Goal: Task Accomplishment & Management: Use online tool/utility

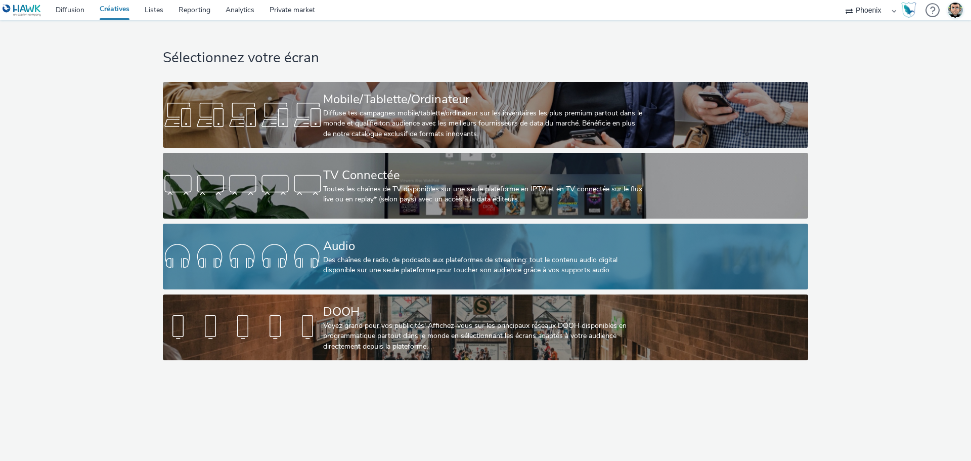
click at [410, 250] on div "Audio" at bounding box center [483, 246] width 321 height 18
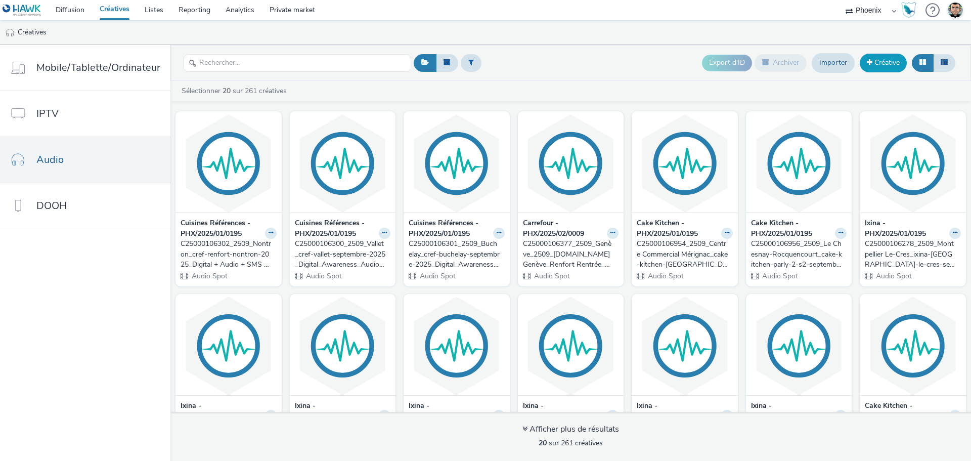
click at [892, 65] on link "Créative" at bounding box center [883, 63] width 47 height 18
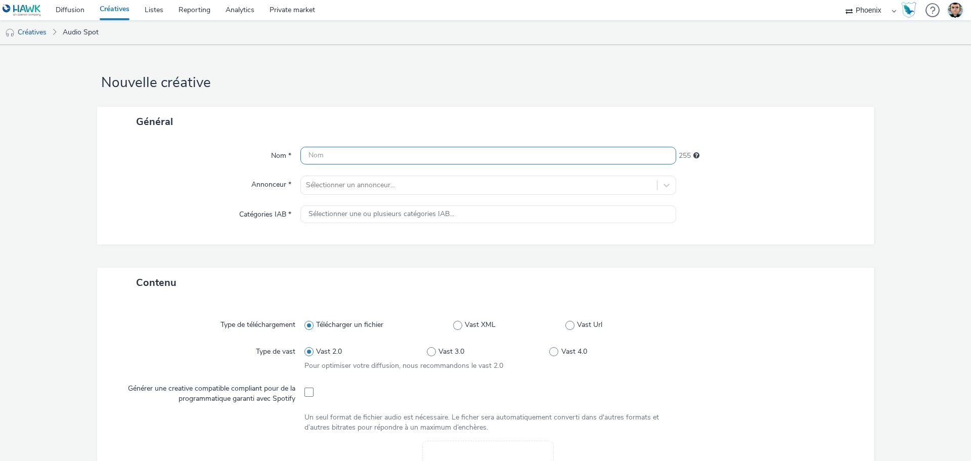
click at [419, 156] on input "text" at bounding box center [488, 156] width 376 height 18
paste input "C25000115373_2510_CLARIANE_Inicea SISM_Awareness_2025_Audio_Phoenix_acq_Audion_…"
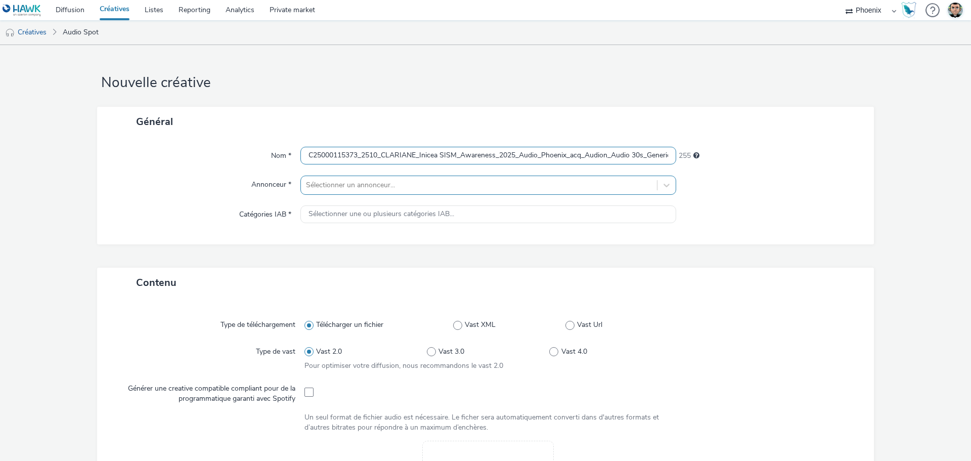
scroll to position [0, 108]
type input "C25000115373_2510_CLARIANE_Inicea SISM_Awareness_2025_Audio_Phoenix_acq_Audion_…"
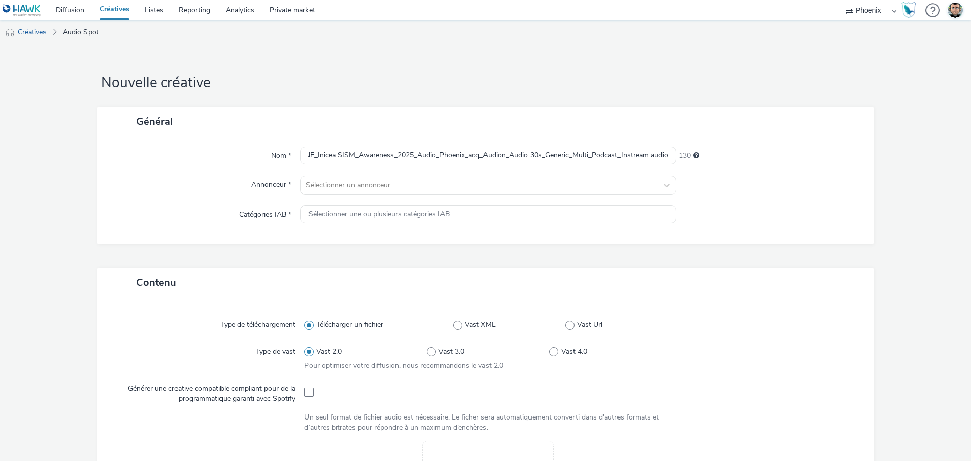
click at [199, 129] on div "Général" at bounding box center [485, 122] width 777 height 30
click at [406, 190] on div at bounding box center [479, 185] width 346 height 12
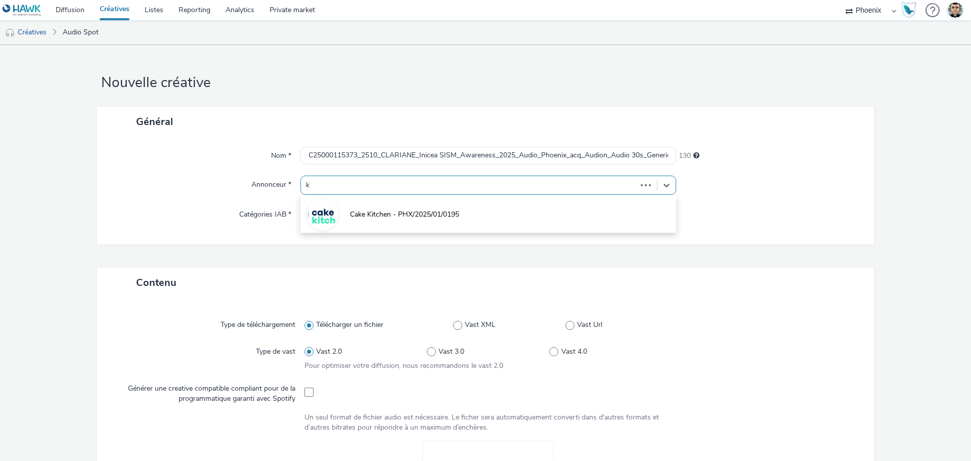
type input "ko"
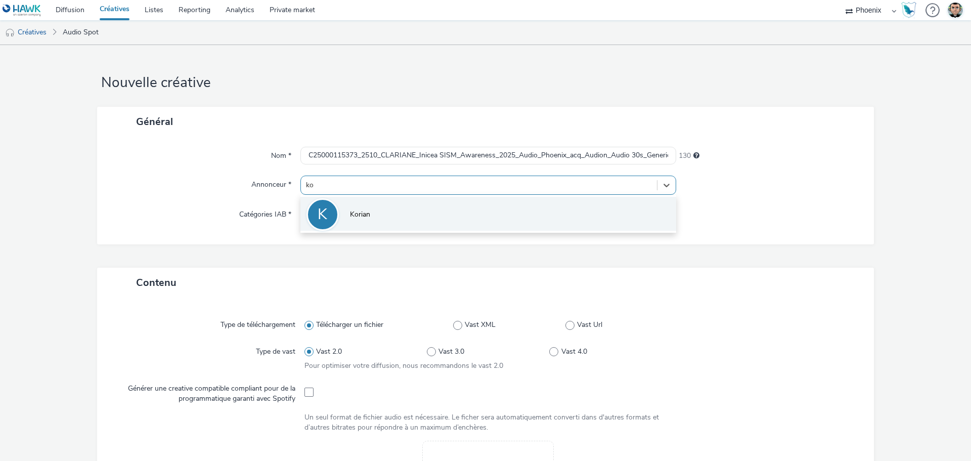
click at [382, 206] on li "K Korian" at bounding box center [488, 214] width 376 height 34
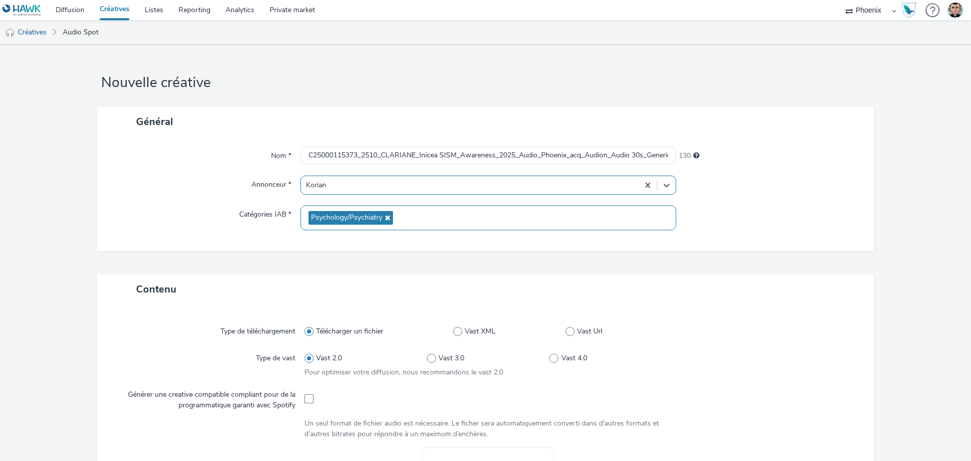
click at [357, 210] on div "Psychology/Psychiatry" at bounding box center [488, 217] width 376 height 25
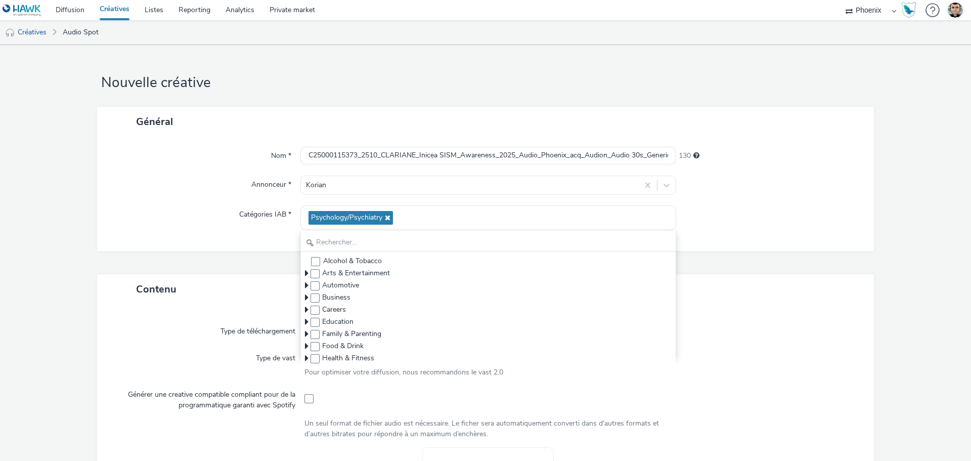
click at [236, 204] on div "Nom * C25000115373_2510_CLARIANE_Inicea SISM_Awareness_2025_Audio_Phoenix_acq_A…" at bounding box center [485, 194] width 777 height 114
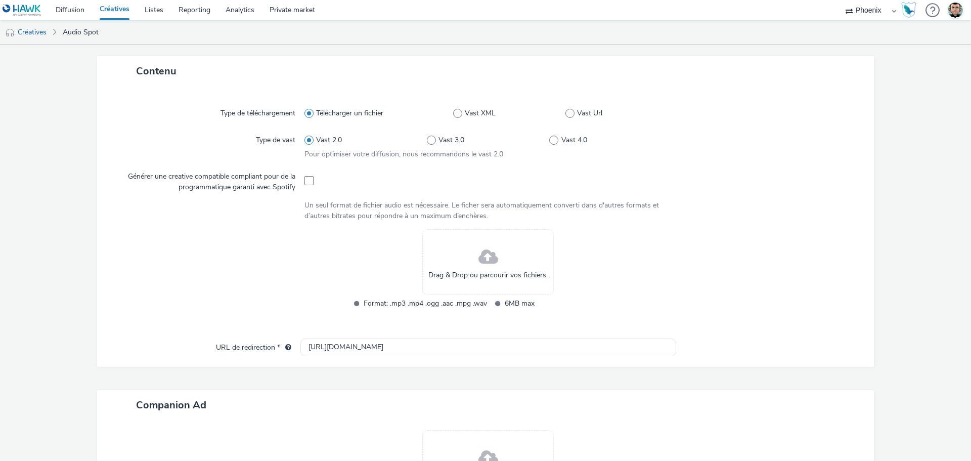
scroll to position [202, 0]
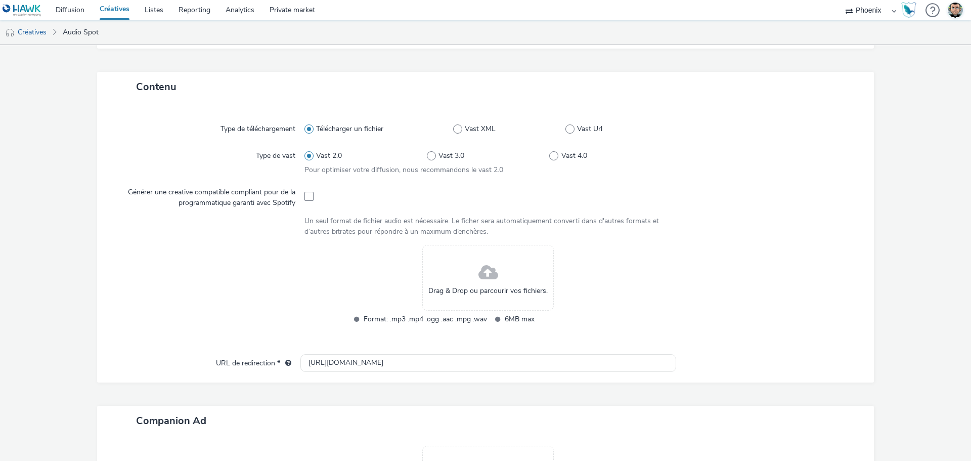
click at [484, 275] on span at bounding box center [488, 272] width 20 height 27
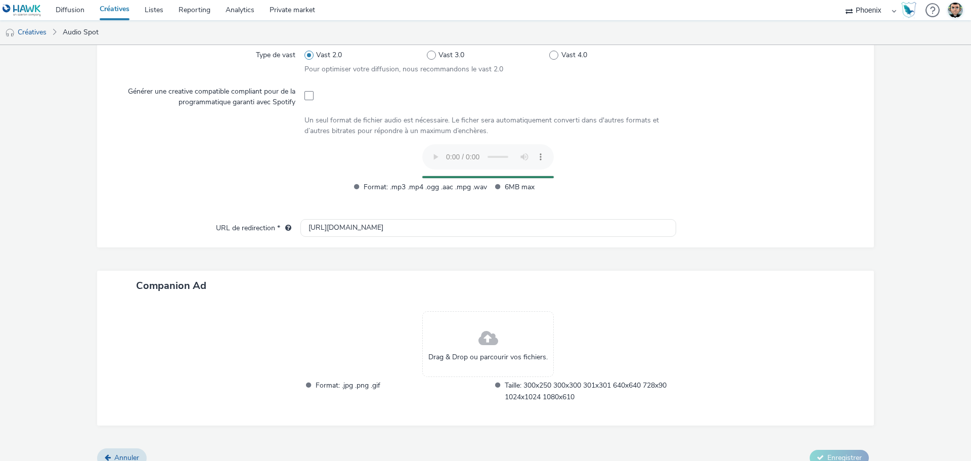
scroll to position [303, 0]
click at [330, 233] on input "[URL][DOMAIN_NAME]" at bounding box center [488, 228] width 376 height 18
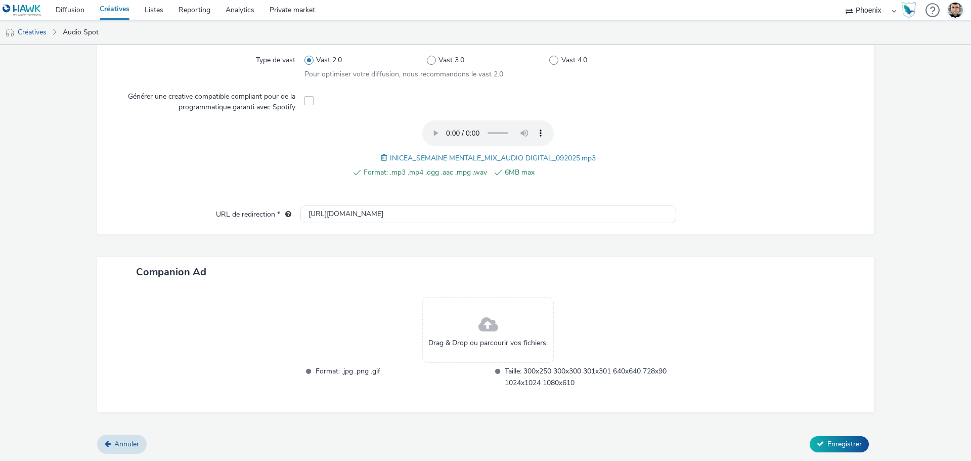
click at [394, 231] on div "Type de téléchargement Télécharger un fichier Vast XML Vast Url Type de vast Va…" at bounding box center [485, 120] width 777 height 228
drag, startPoint x: 386, startPoint y: 219, endPoint x: 296, endPoint y: 214, distance: 90.2
click at [281, 213] on div "URL de redirection * [URL][DOMAIN_NAME]" at bounding box center [485, 214] width 757 height 18
paste input "s://[DOMAIN_NAME][URL]"
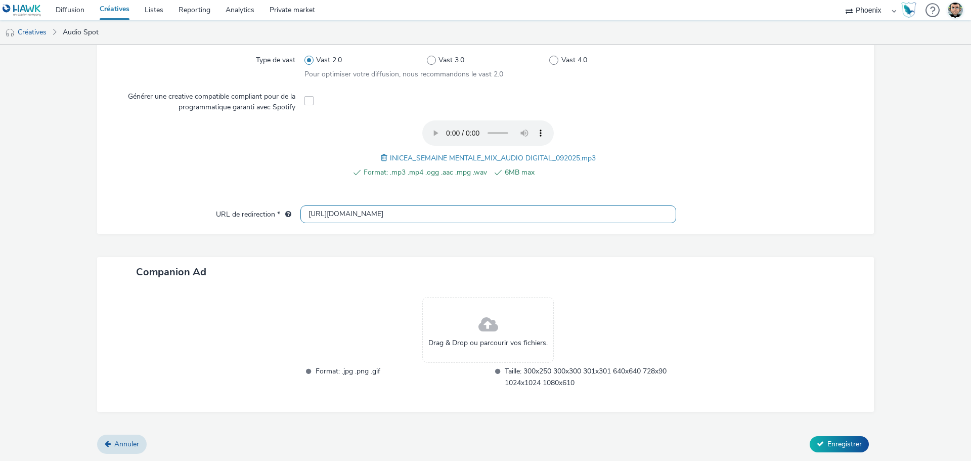
type input "[URL][DOMAIN_NAME]"
click at [745, 263] on div "Companion Ad" at bounding box center [485, 272] width 777 height 30
click at [831, 446] on span "Enregistrer" at bounding box center [844, 444] width 34 height 10
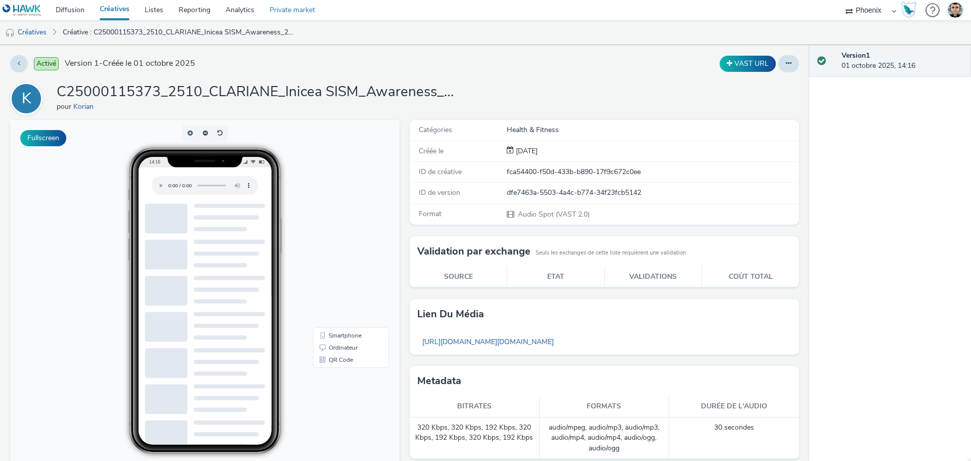
click at [294, 8] on link "Private market" at bounding box center [292, 10] width 61 height 20
